Goal: Check status

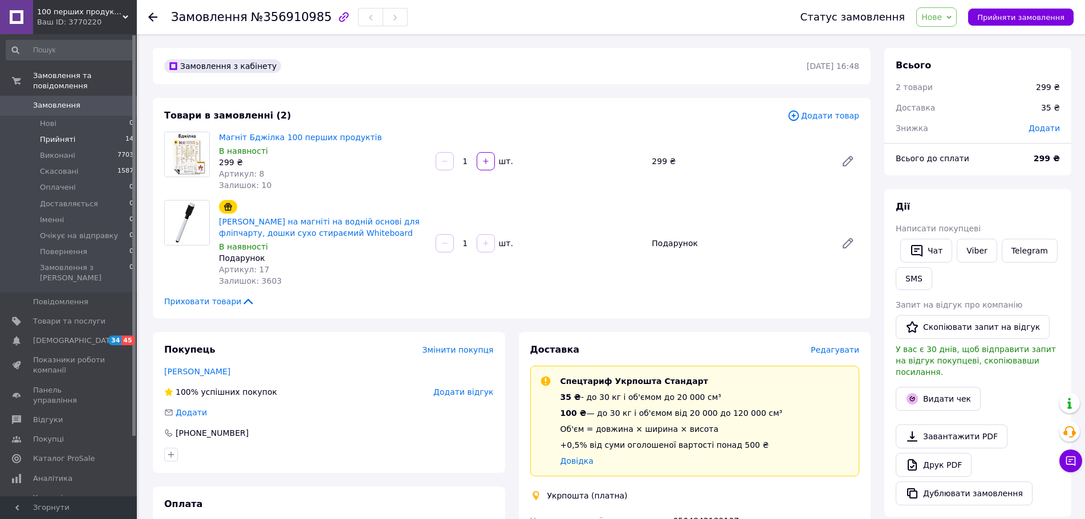
click at [66, 135] on span "Прийняті" at bounding box center [57, 140] width 35 height 10
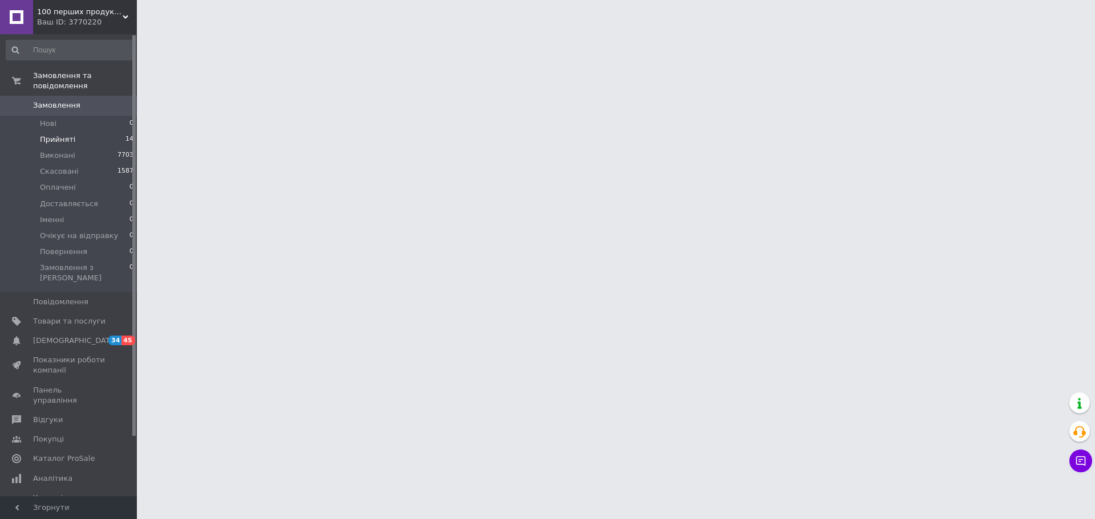
click at [66, 135] on span "Прийняті" at bounding box center [57, 140] width 35 height 10
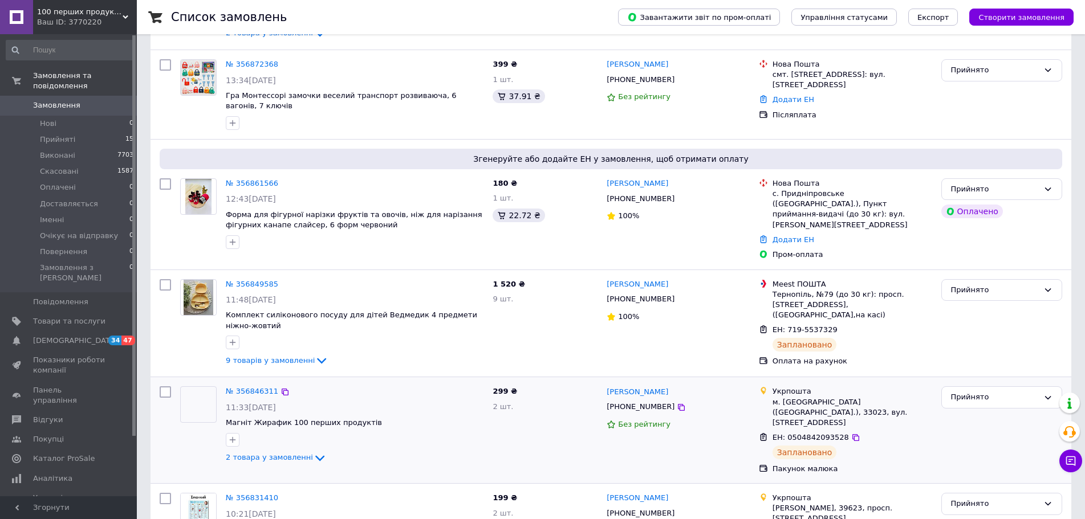
scroll to position [171, 0]
click at [300, 355] on span "9 товарів у замовленні" at bounding box center [270, 359] width 89 height 9
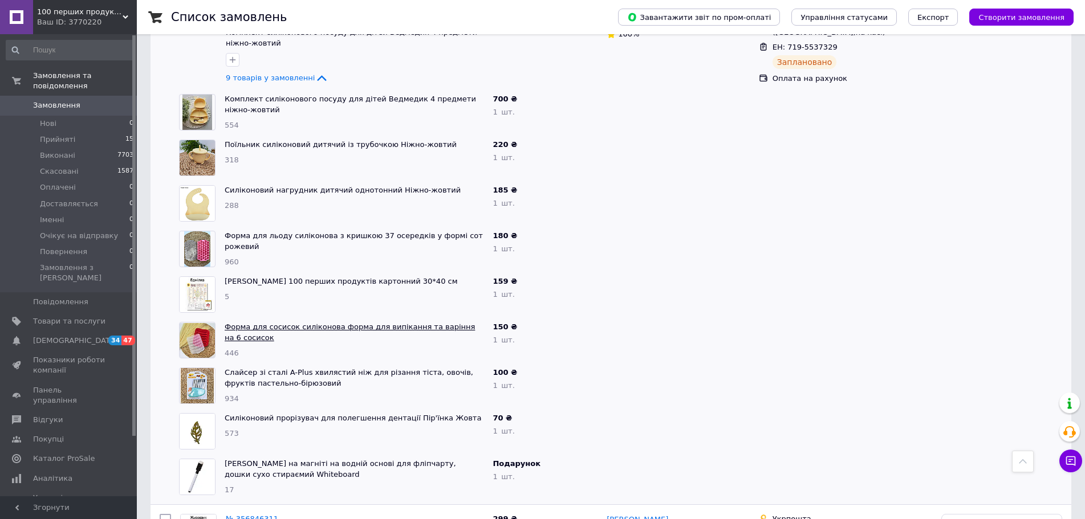
scroll to position [342, 0]
